Goal: Information Seeking & Learning: Learn about a topic

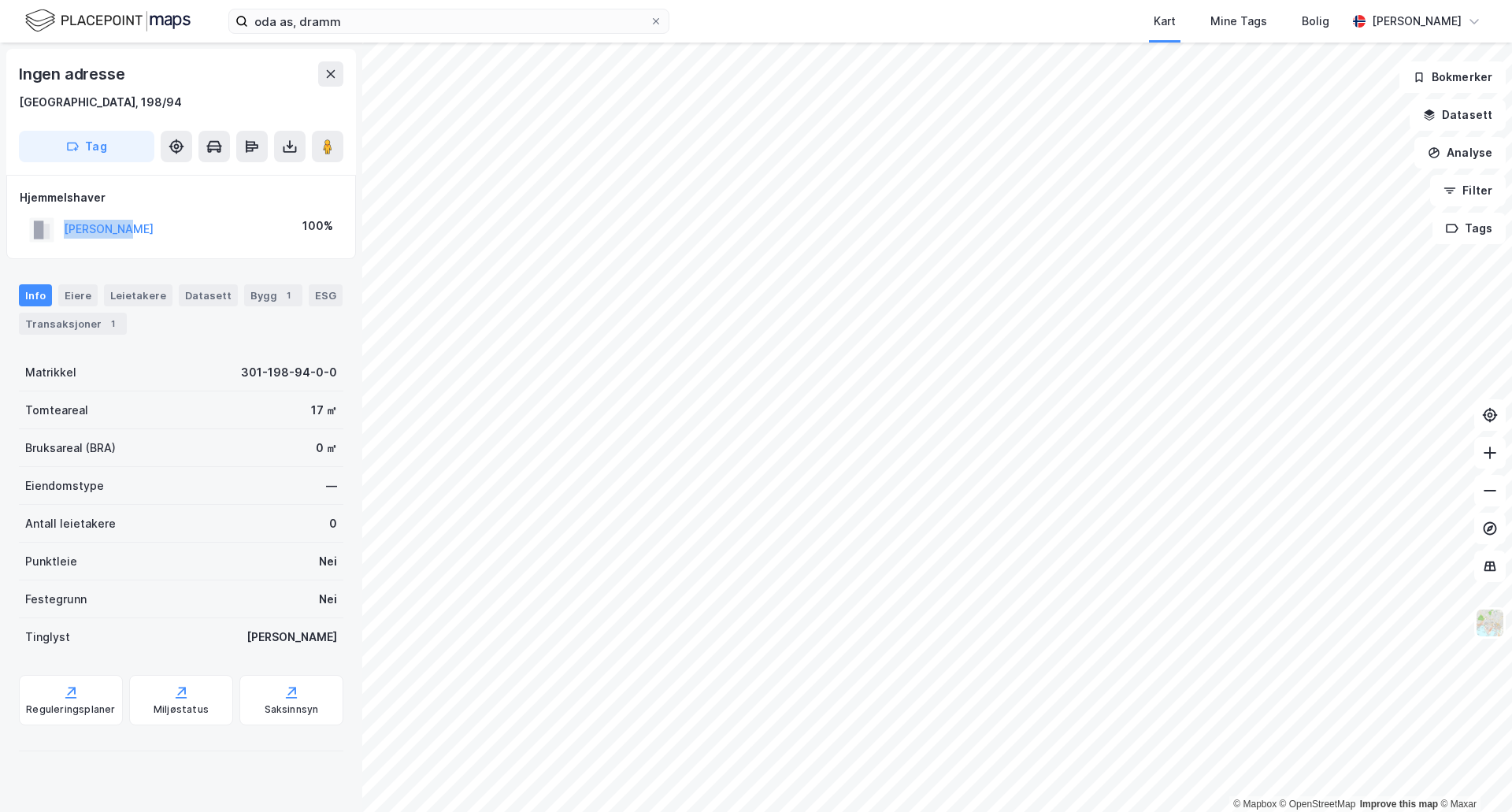
drag, startPoint x: 150, startPoint y: 226, endPoint x: 51, endPoint y: 223, distance: 99.0
click at [51, 223] on div "[PERSON_NAME] 100%" at bounding box center [181, 229] width 323 height 32
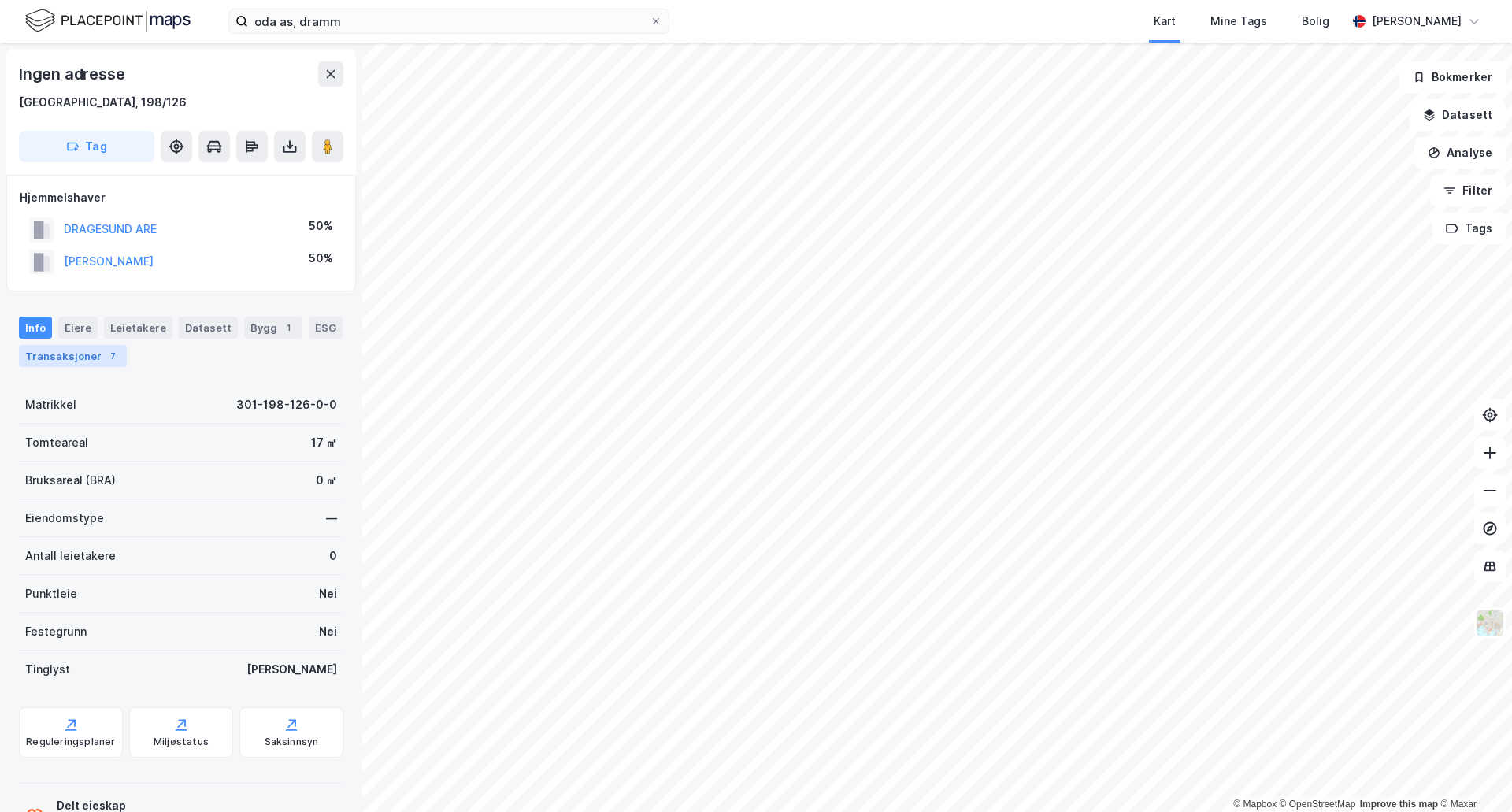
click at [80, 362] on div "Transaksjoner 7" at bounding box center [72, 355] width 108 height 22
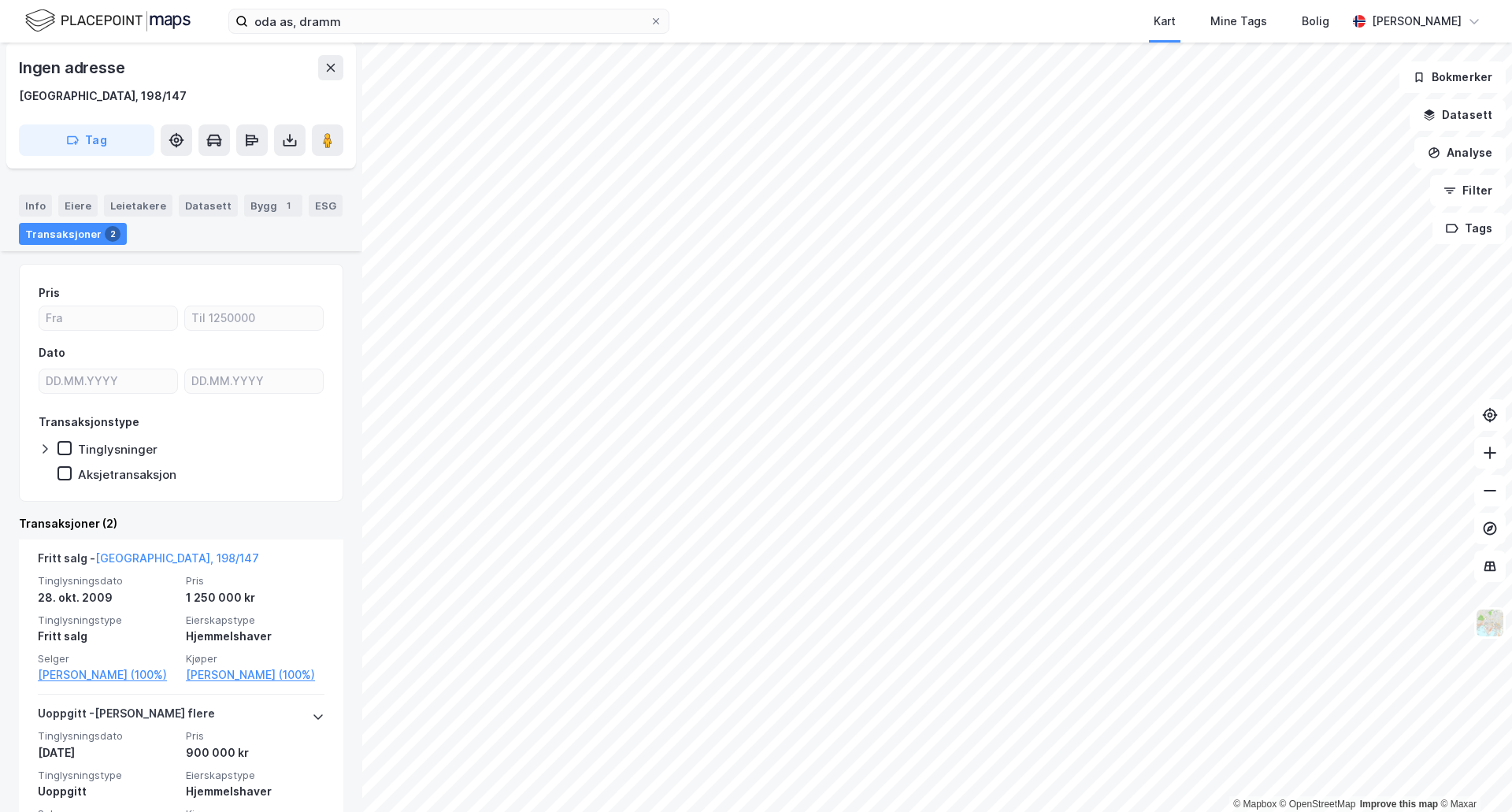
scroll to position [146, 0]
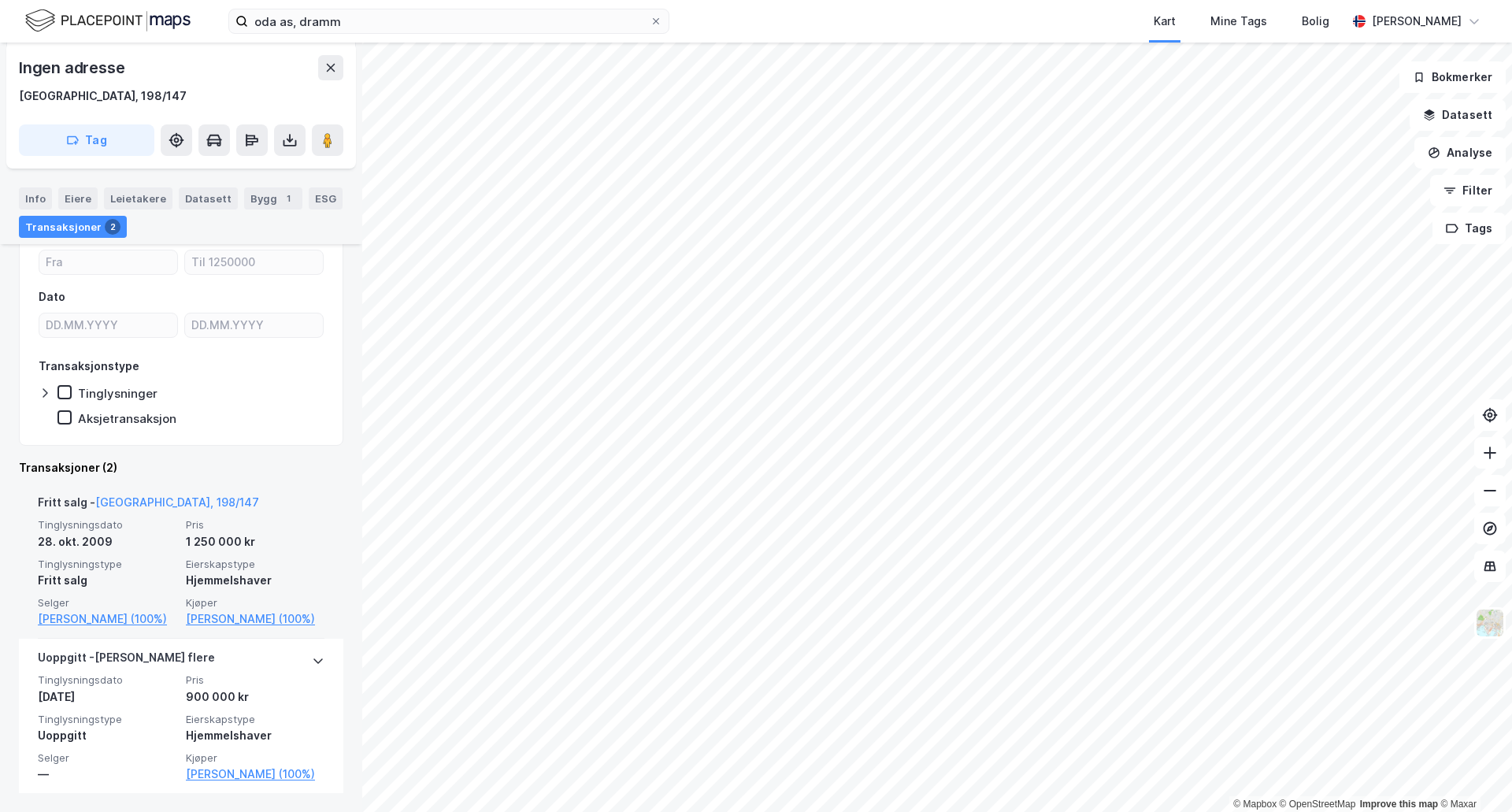
click at [149, 555] on div "Tinglysningsdato [DATE] Pris 1 250 000 kr Tinglysningstype Fritt salg Eierskaps…" at bounding box center [181, 573] width 287 height 110
click at [157, 549] on div "28. okt. 2009" at bounding box center [108, 542] width 139 height 19
click at [149, 497] on link "[GEOGRAPHIC_DATA], 198/147" at bounding box center [177, 502] width 164 height 13
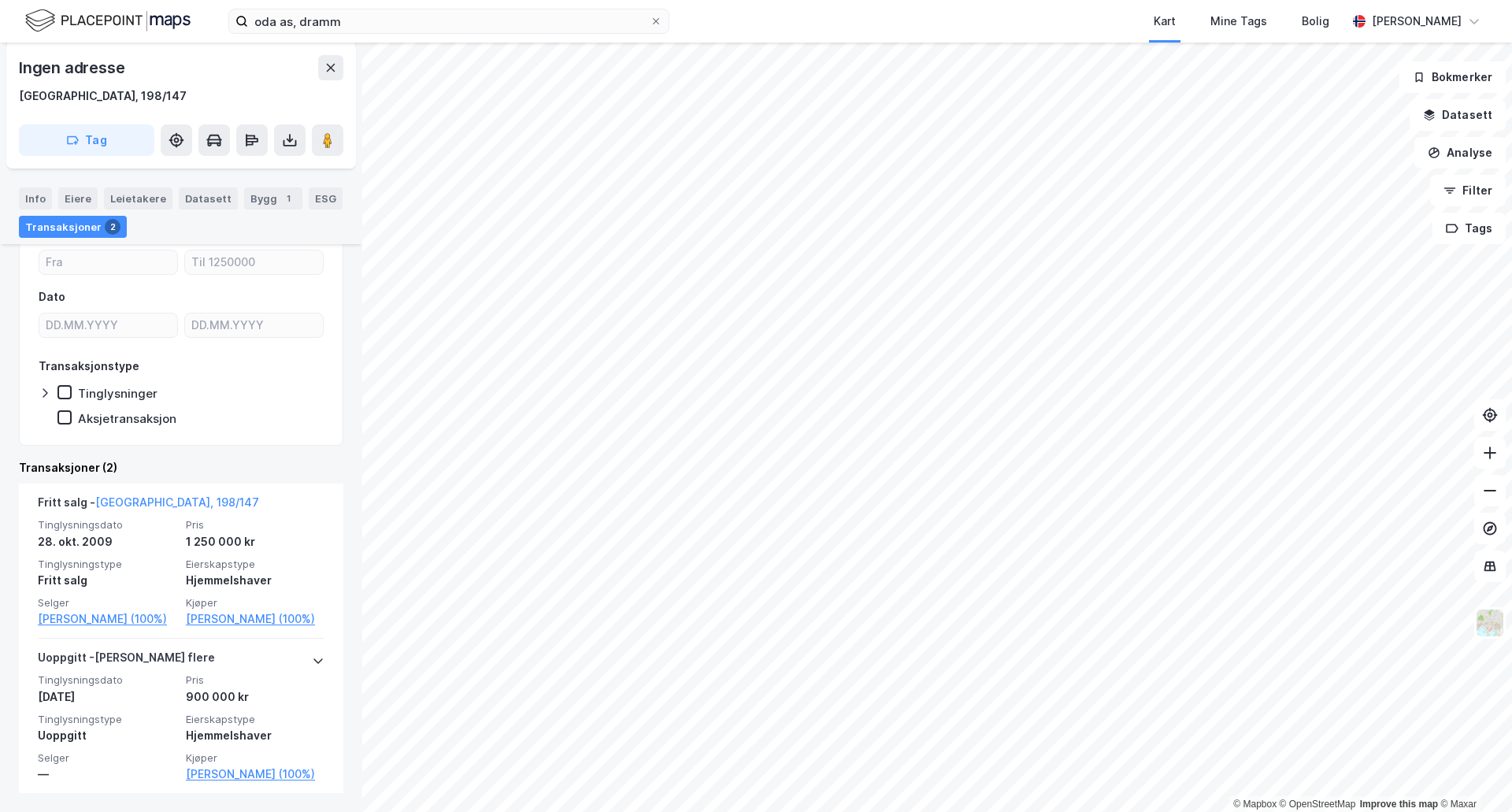
drag, startPoint x: 123, startPoint y: 702, endPoint x: 0, endPoint y: 680, distance: 125.0
click at [0, 680] on div "Ingen adresse [GEOGRAPHIC_DATA], 198/147 Tag Hjemmelshaver [PERSON_NAME] 100% I…" at bounding box center [181, 427] width 362 height 769
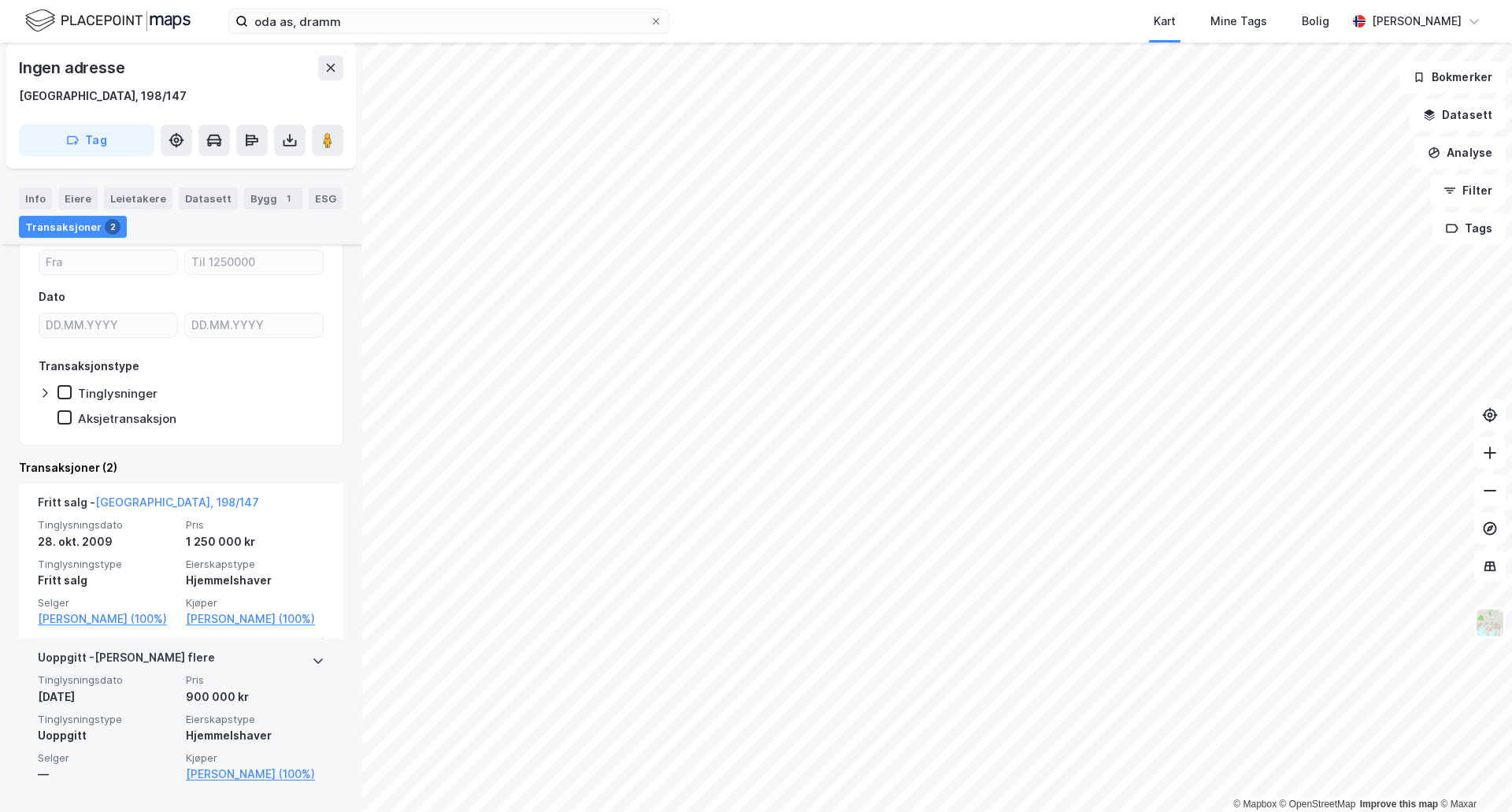
click at [68, 700] on div "[DATE]" at bounding box center [108, 697] width 139 height 19
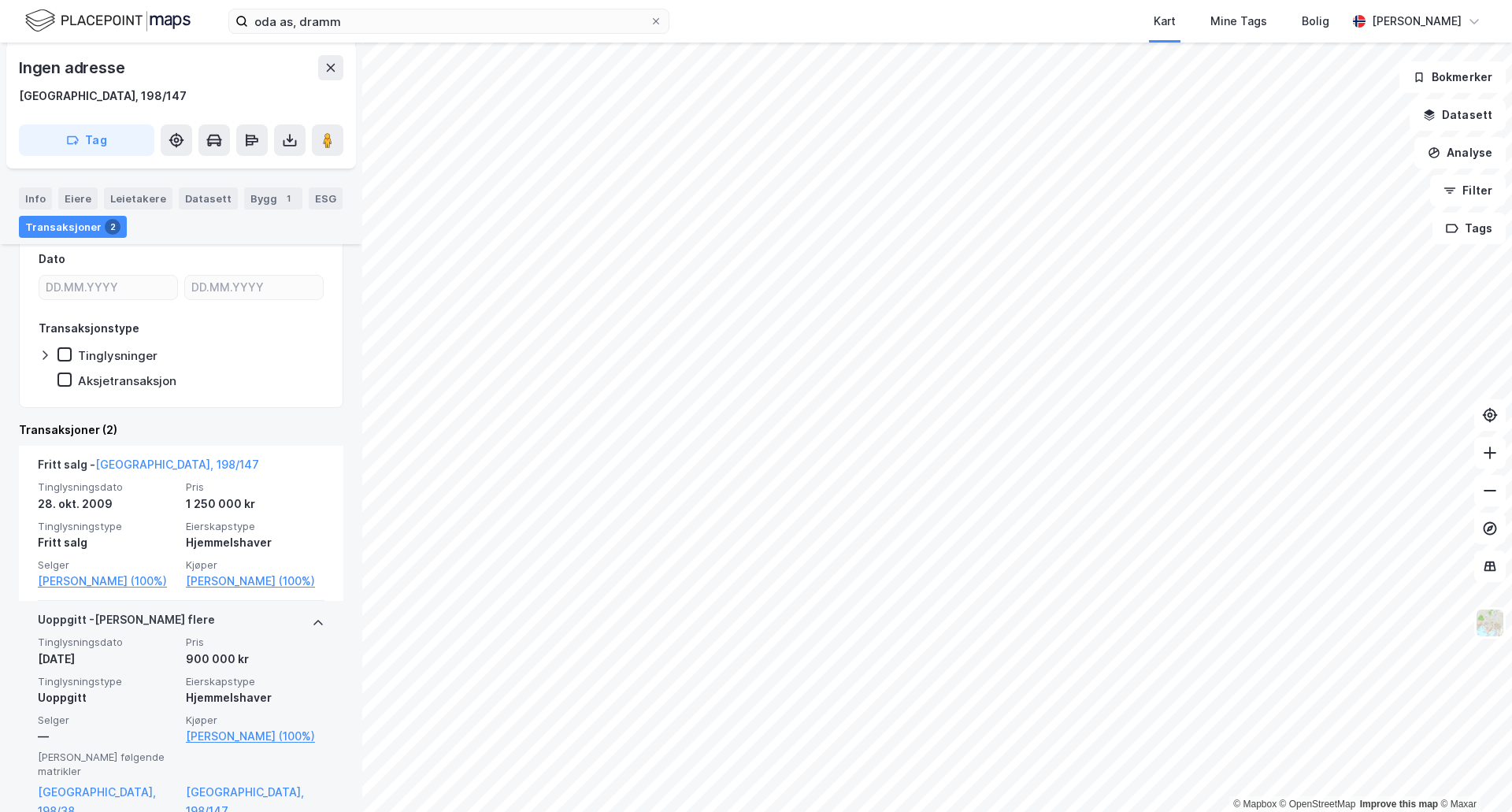
scroll to position [188, 0]
click at [121, 644] on span "Tinglysningsdato" at bounding box center [108, 638] width 139 height 13
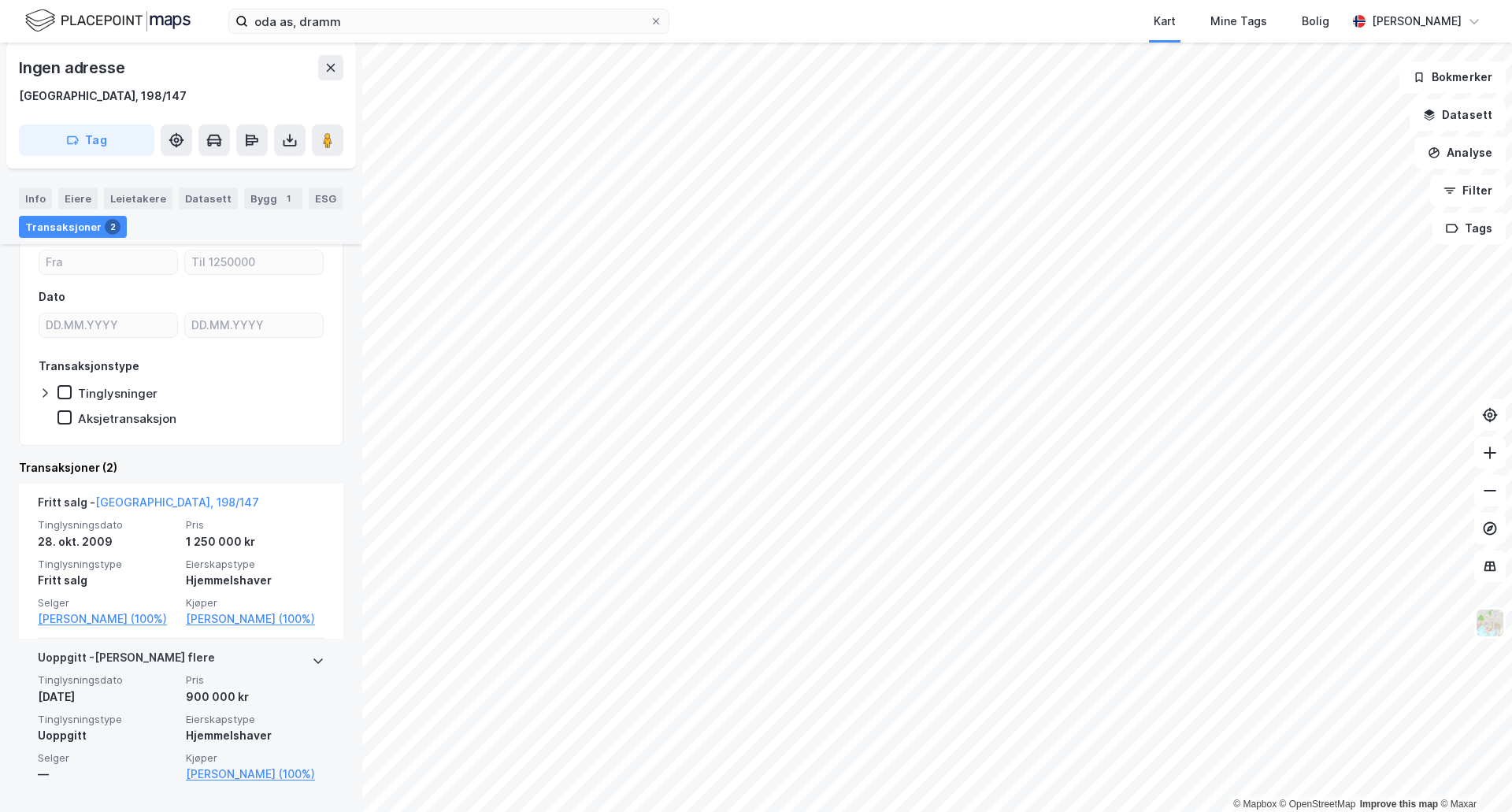
click at [106, 672] on div "Uoppgitt - [PERSON_NAME] flere" at bounding box center [127, 661] width 177 height 25
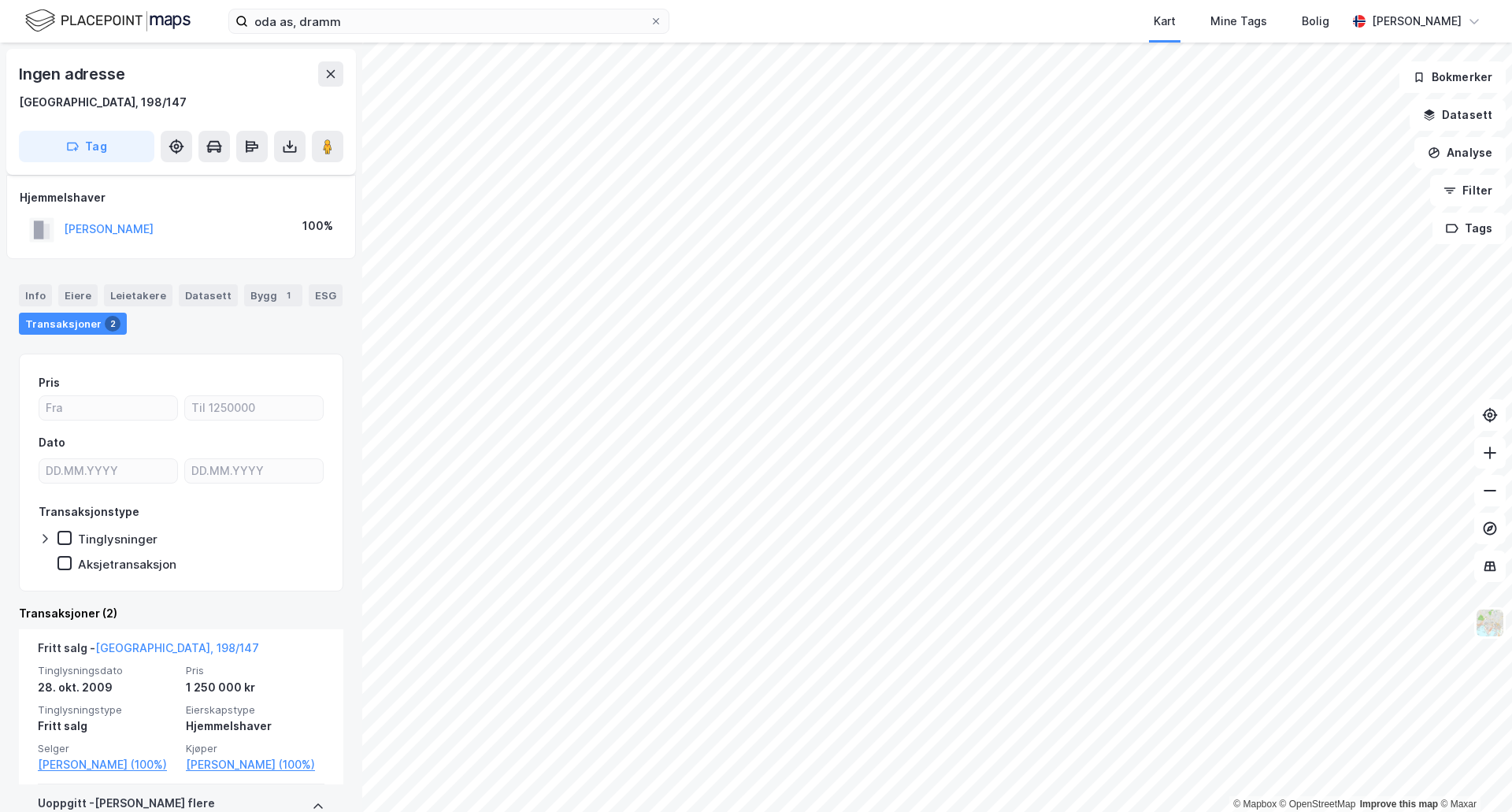
scroll to position [79, 0]
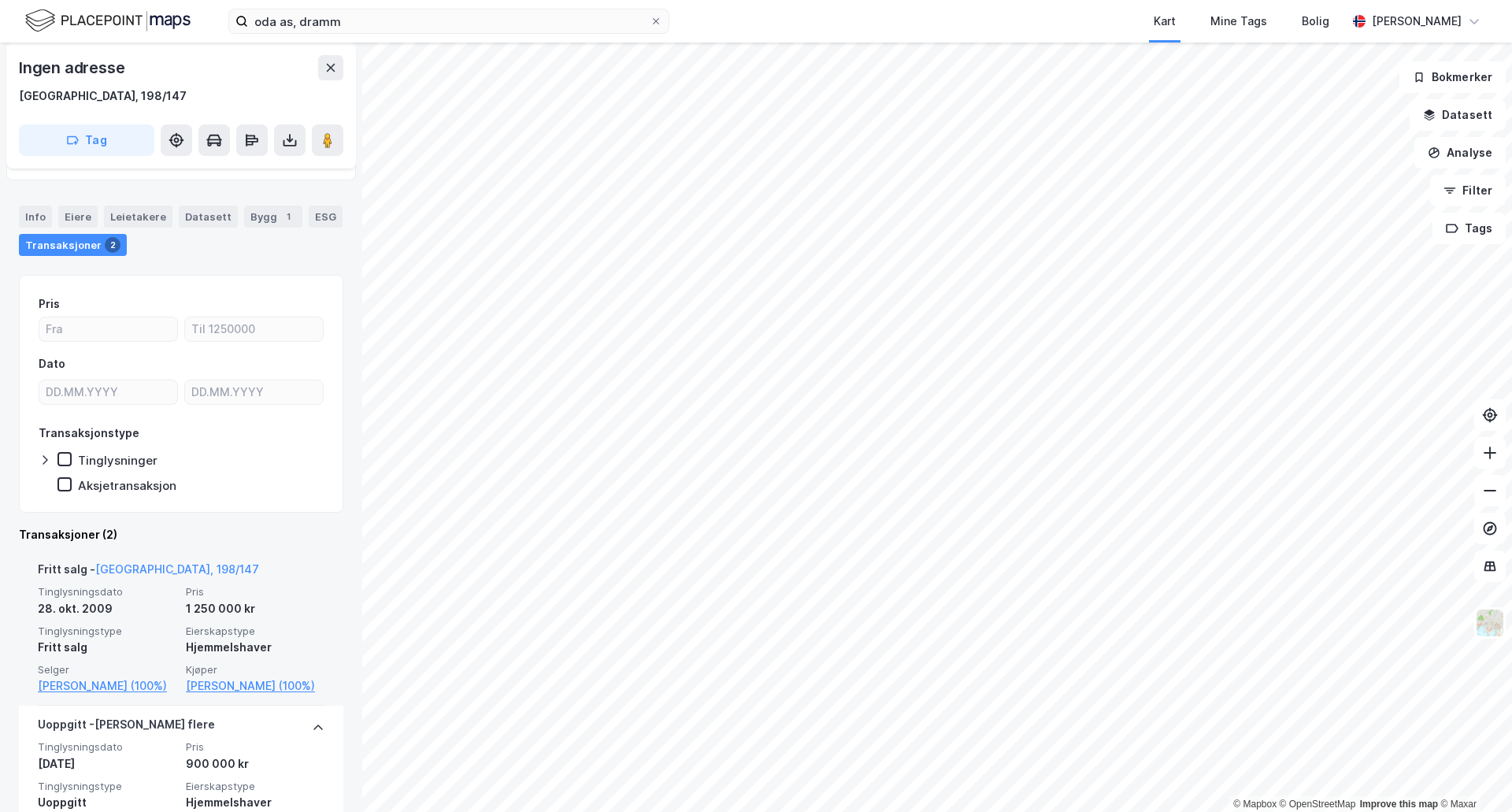
click at [267, 554] on div "Fritt salg - [GEOGRAPHIC_DATA], 198/147 Tinglysningsdato [DATE] Pris 1 250 000 …" at bounding box center [181, 627] width 287 height 155
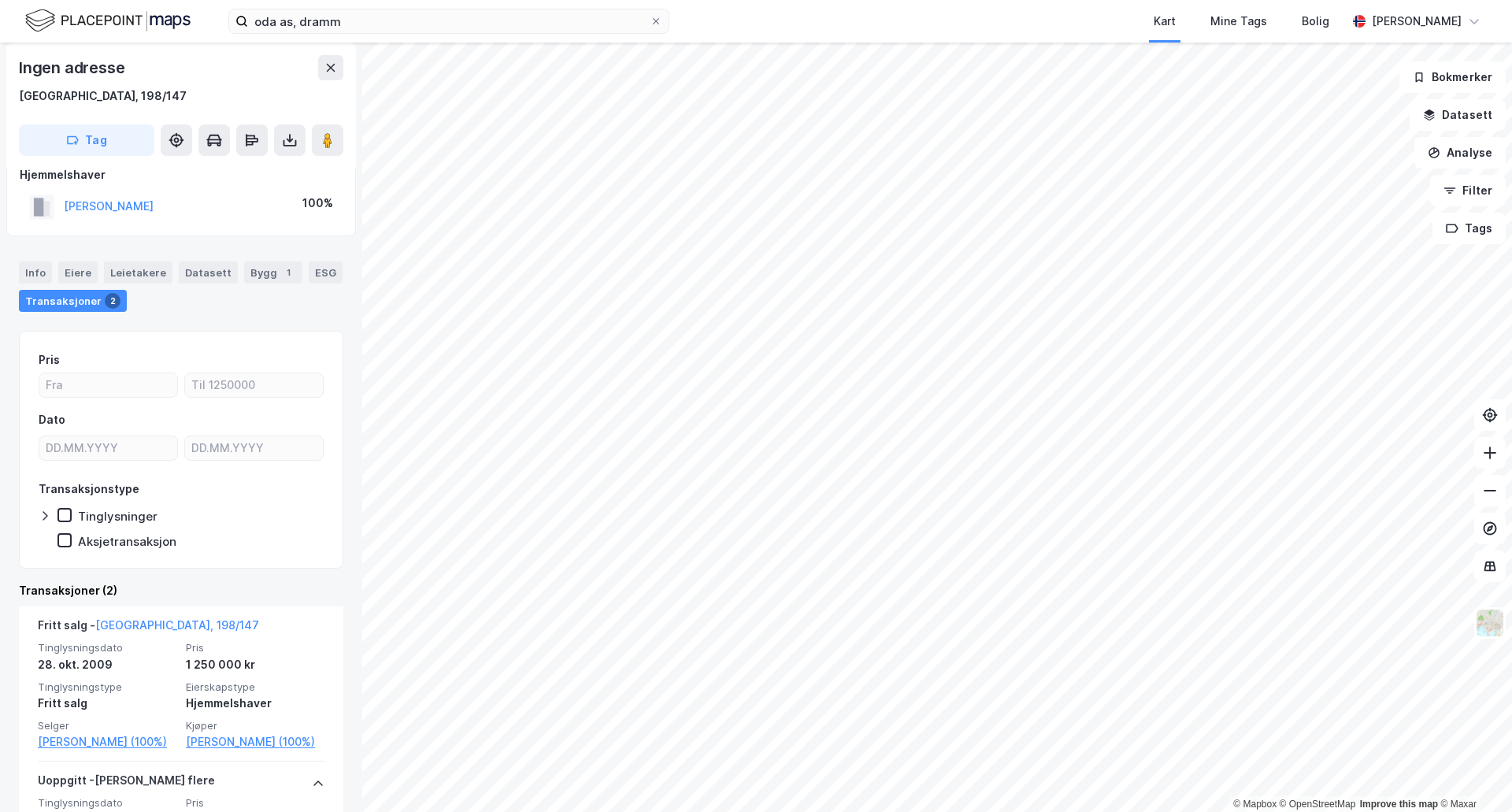
scroll to position [0, 0]
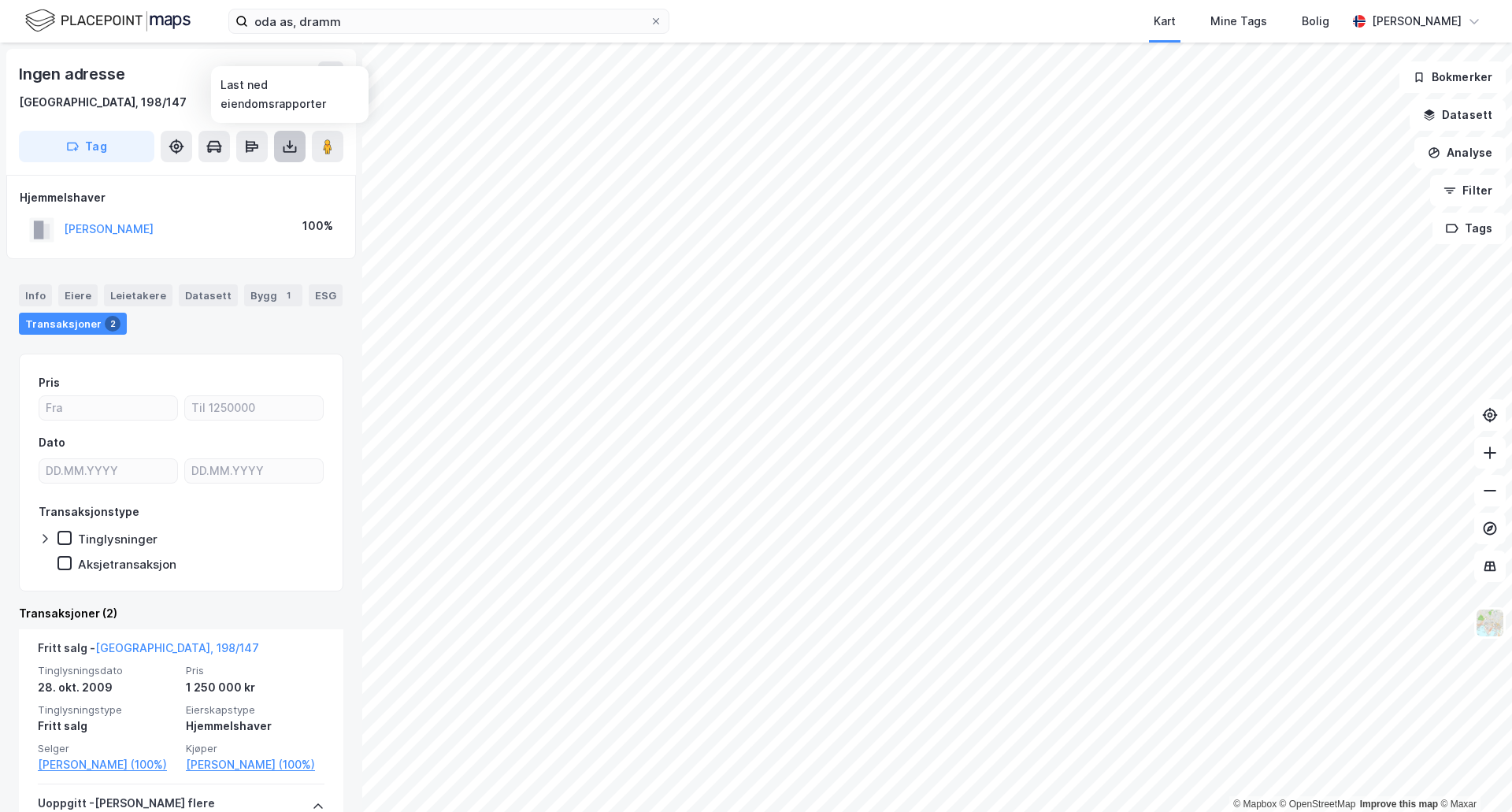
click at [282, 149] on icon at bounding box center [289, 147] width 16 height 16
click at [239, 175] on div "Last ned grunnbok" at bounding box center [212, 177] width 91 height 12
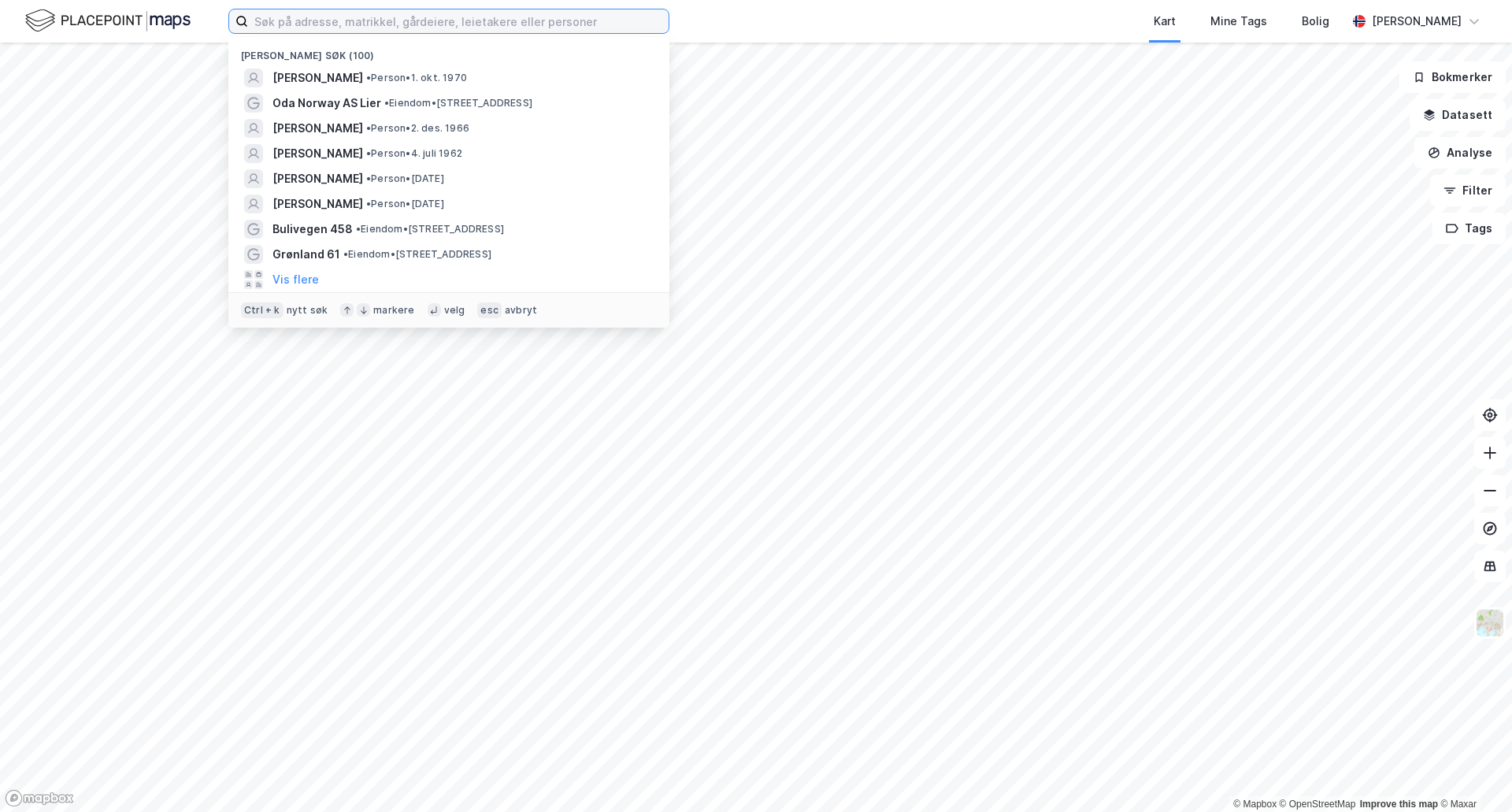
click at [422, 25] on input at bounding box center [459, 21] width 421 height 24
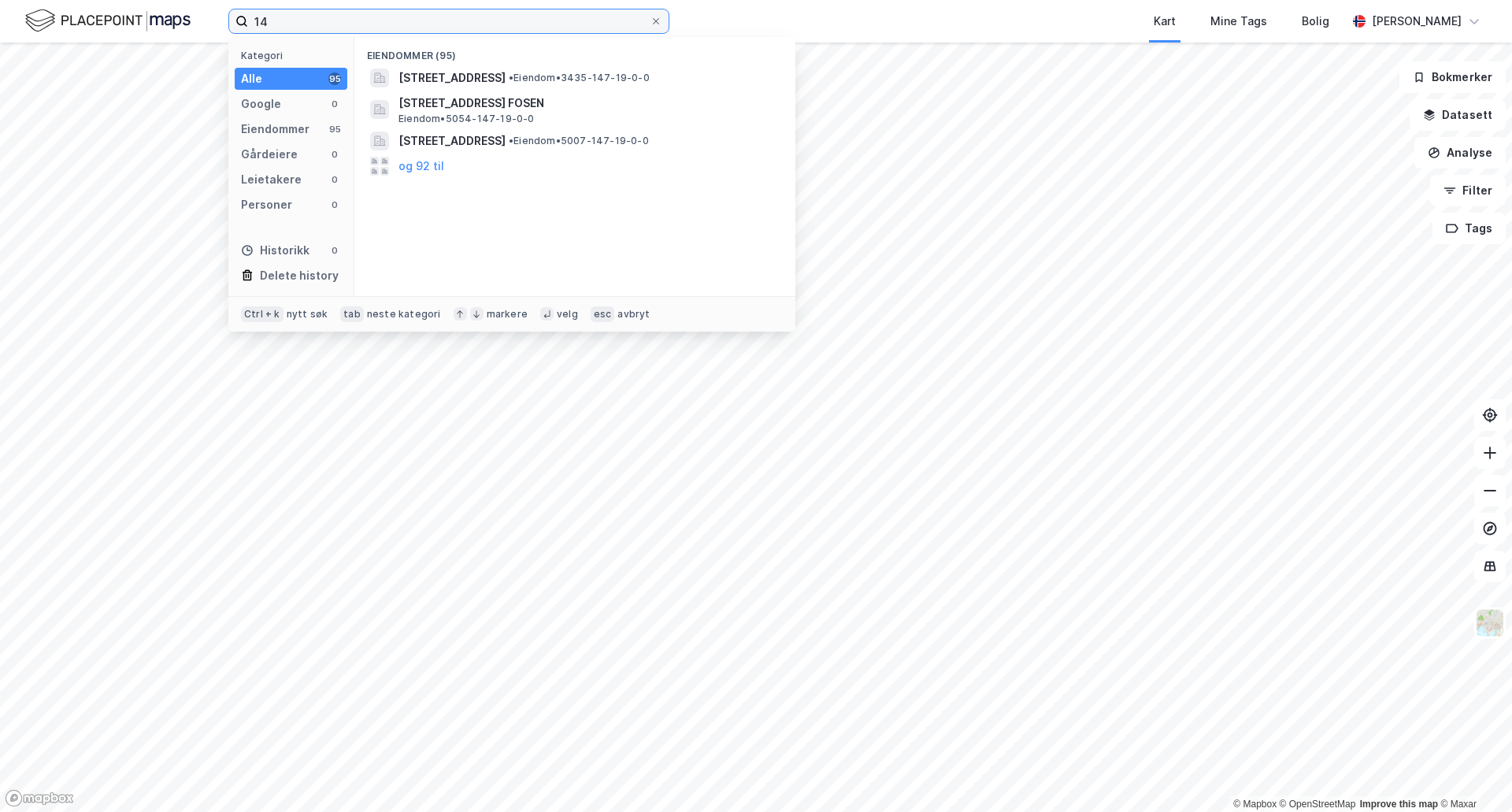
type input "1"
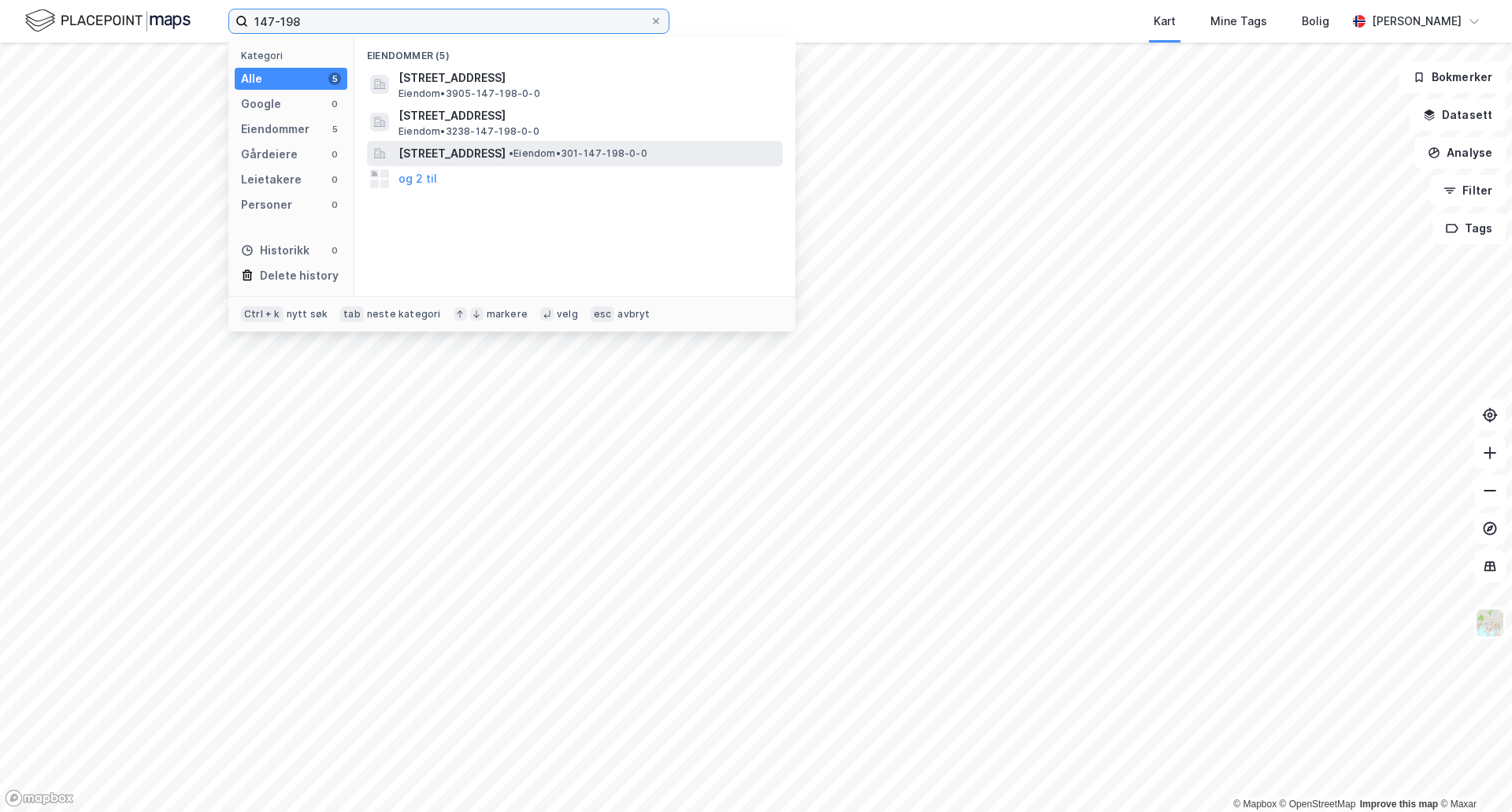
type input "147-198"
click at [506, 161] on span "Bølerveien 1B, 0690, OSLO, OSLO" at bounding box center [452, 153] width 107 height 19
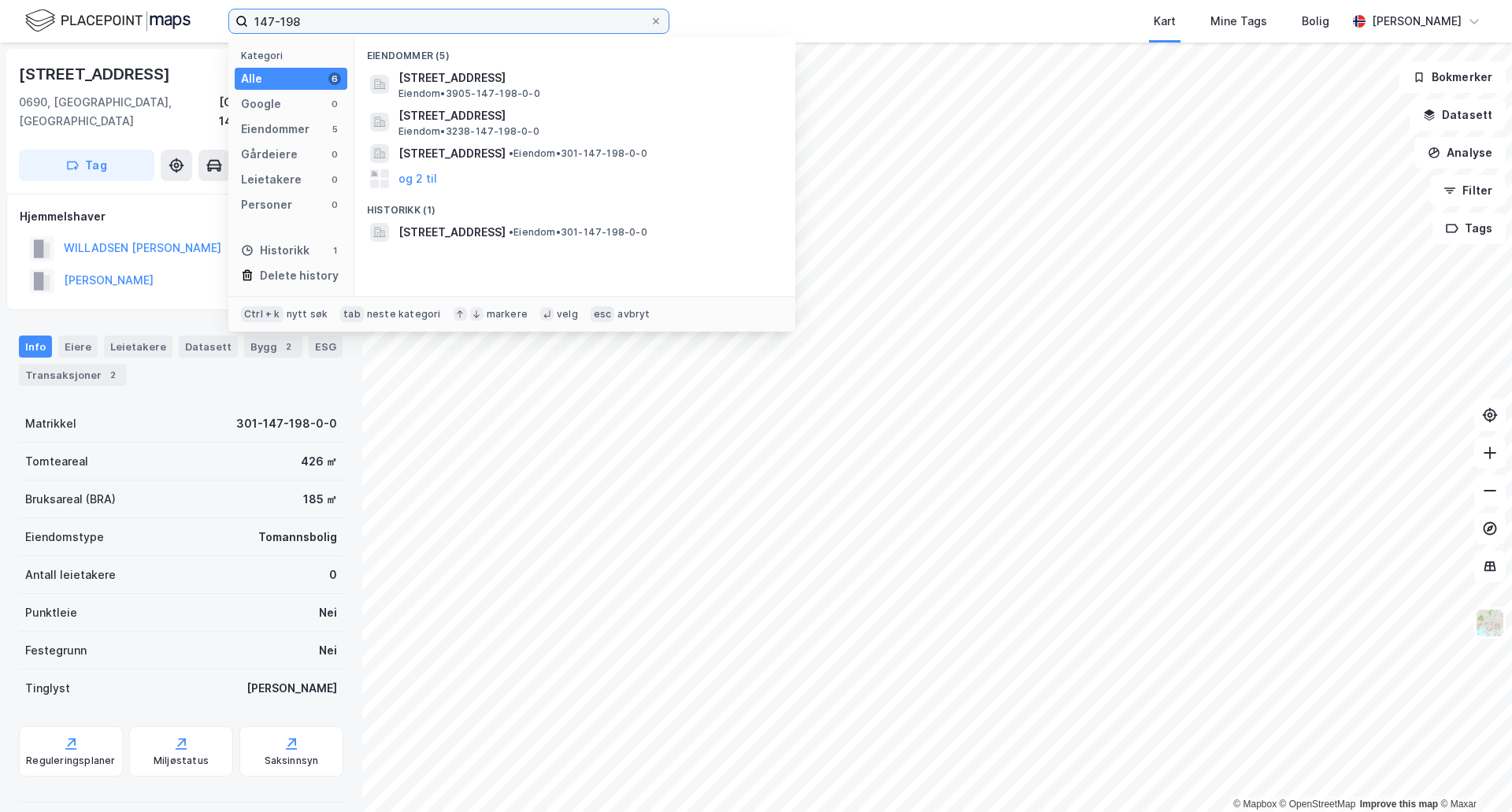
click at [322, 22] on input "147-198" at bounding box center [449, 21] width 402 height 24
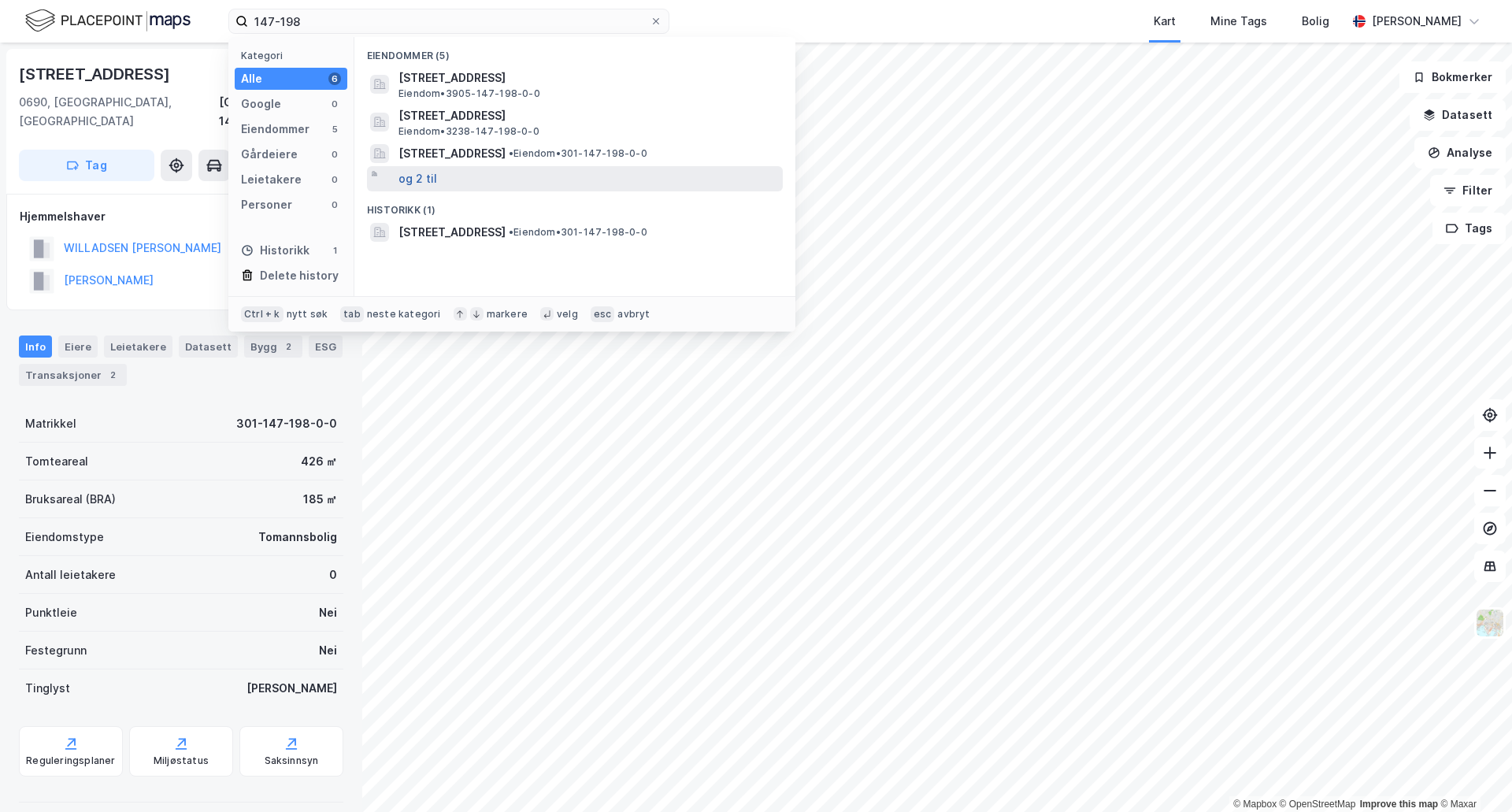
click at [422, 175] on button "og 2 til" at bounding box center [418, 179] width 39 height 19
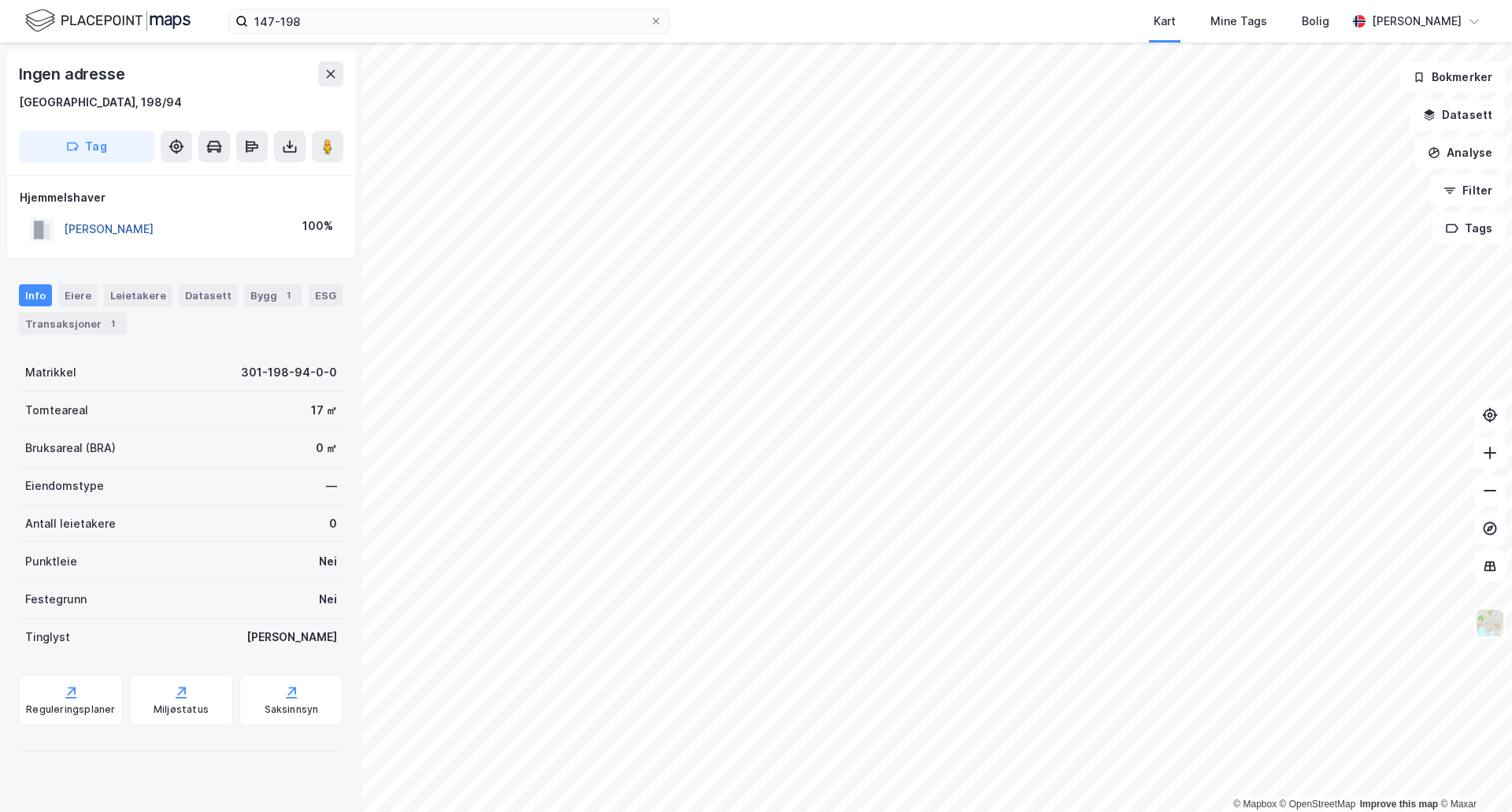
click at [0, 0] on button "[PERSON_NAME]" at bounding box center [0, 0] width 0 height 0
